Goal: Task Accomplishment & Management: Manage account settings

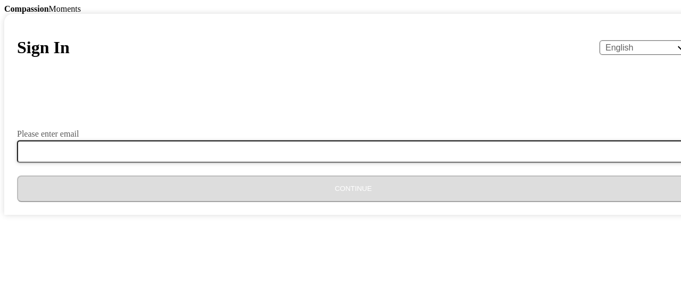
type input "[EMAIL_ADDRESS][DOMAIN_NAME]"
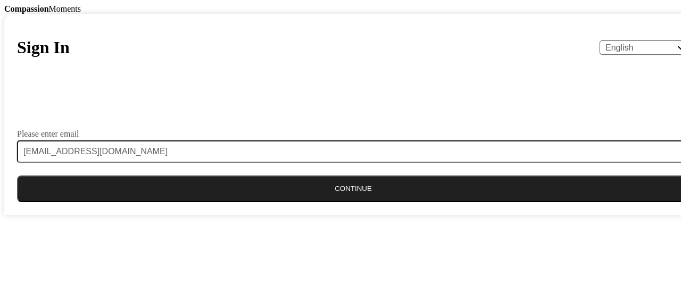
click at [314, 202] on button "Continue" at bounding box center [353, 188] width 672 height 27
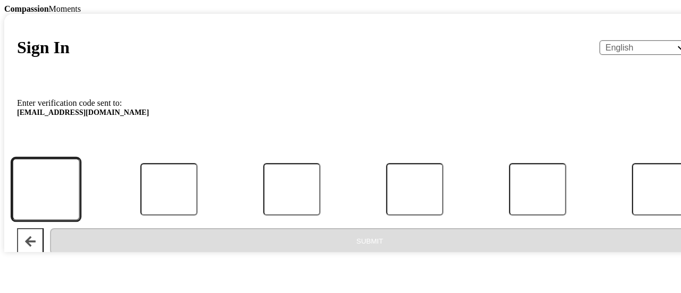
click at [80, 219] on input "Code" at bounding box center [46, 189] width 68 height 62
type input "5"
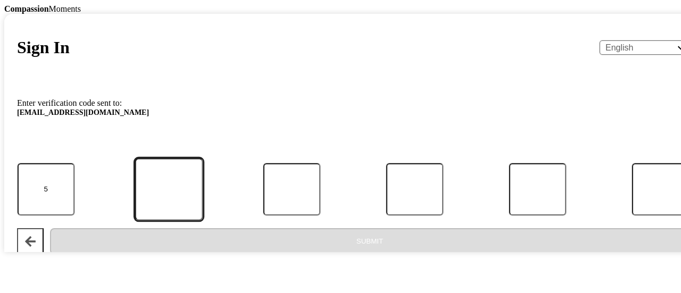
type input "8"
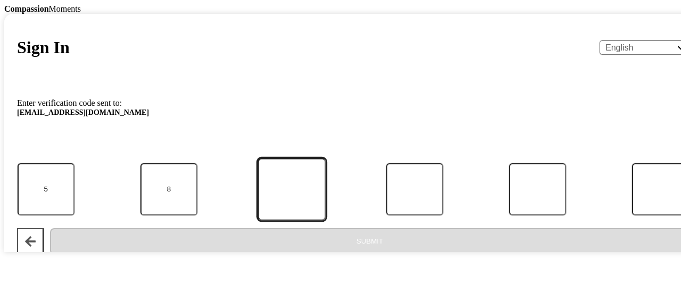
type input "4"
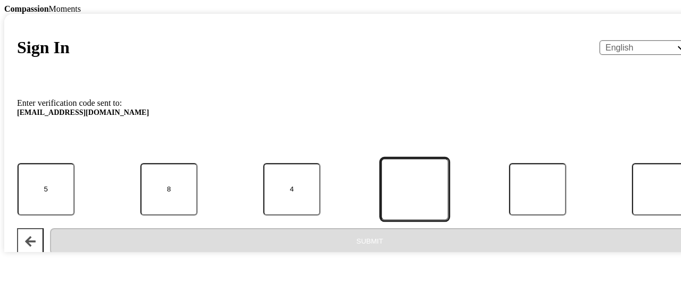
type input "1"
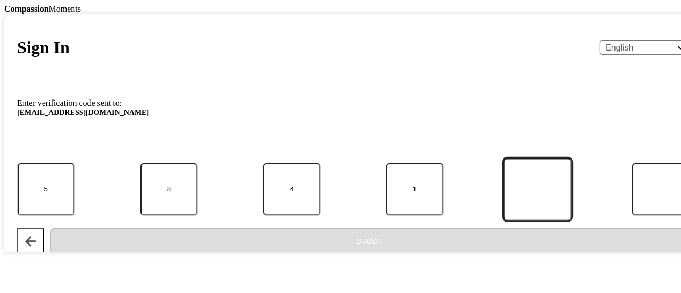
type input "7"
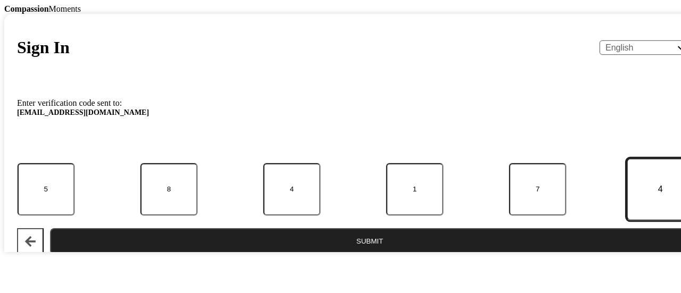
type input "4"
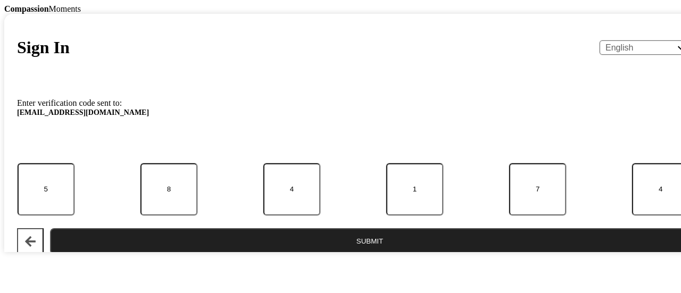
click at [323, 248] on button "Submit" at bounding box center [369, 241] width 639 height 27
